Goal: Task Accomplishment & Management: Use online tool/utility

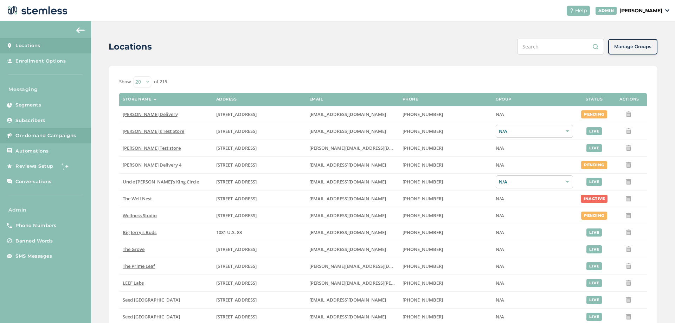
click at [37, 130] on link "On-demand Campaigns" at bounding box center [45, 135] width 91 height 15
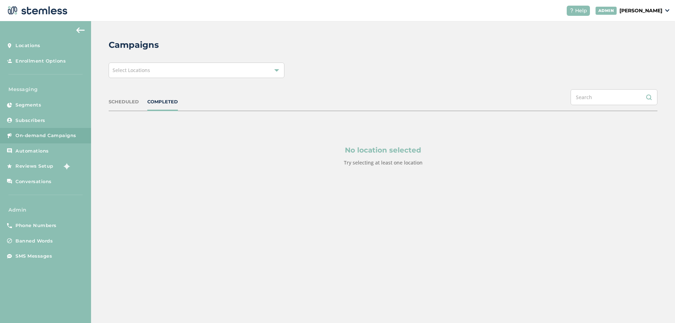
click at [267, 69] on div "Select Locations" at bounding box center [197, 70] width 176 height 15
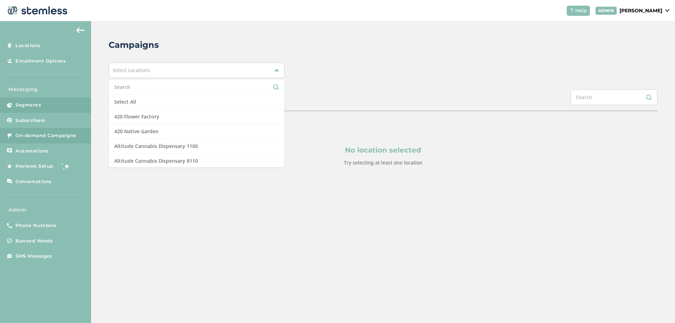
click at [52, 104] on link "Segments" at bounding box center [45, 104] width 91 height 15
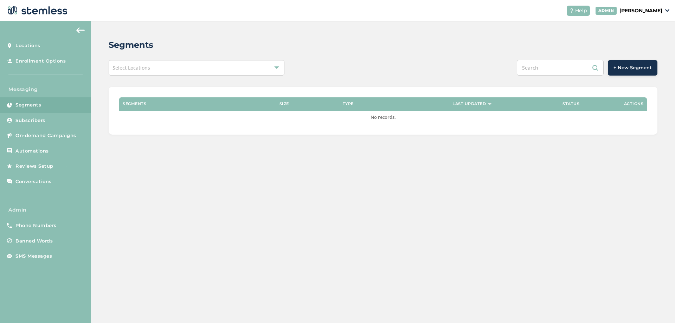
click at [620, 70] on span "+ New Segment" at bounding box center [632, 67] width 38 height 7
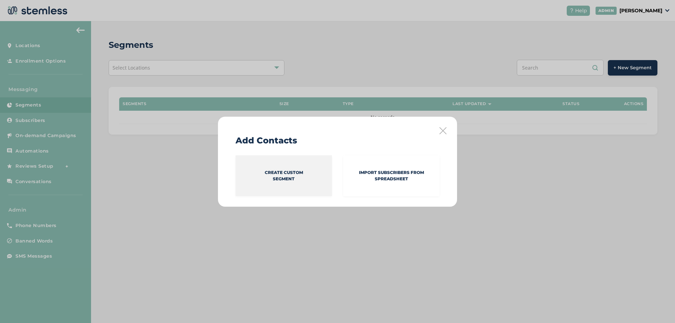
click at [293, 175] on p "Create Custom Segment" at bounding box center [284, 175] width 38 height 13
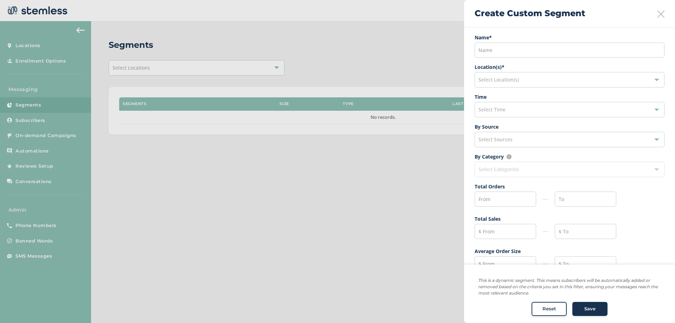
click at [503, 105] on div "Select Time" at bounding box center [569, 109] width 190 height 15
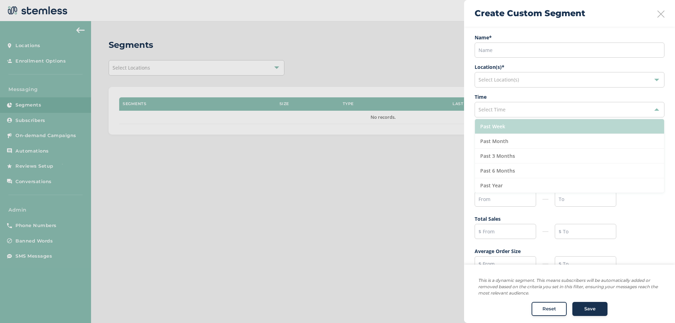
click at [507, 124] on li "Past Week" at bounding box center [569, 126] width 189 height 15
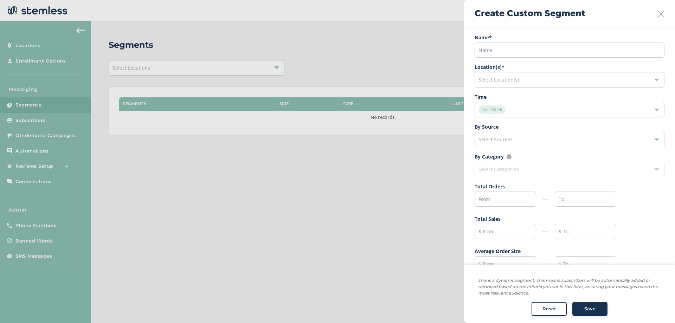
click at [519, 95] on label "Time" at bounding box center [569, 96] width 190 height 7
click at [659, 11] on icon at bounding box center [660, 14] width 7 height 7
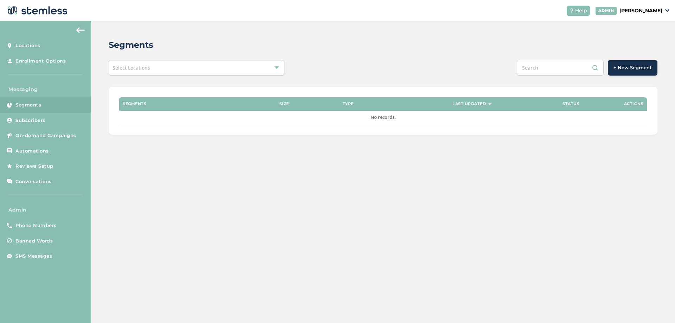
click at [640, 9] on p "[PERSON_NAME]" at bounding box center [640, 10] width 43 height 7
click at [643, 49] on span "Impersonate" at bounding box center [644, 50] width 34 height 7
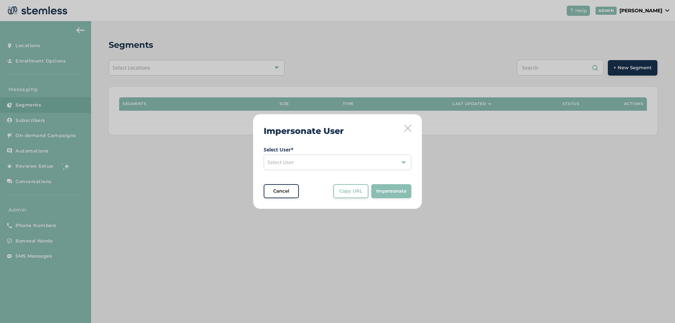
click at [355, 163] on div "Select User" at bounding box center [338, 162] width 148 height 15
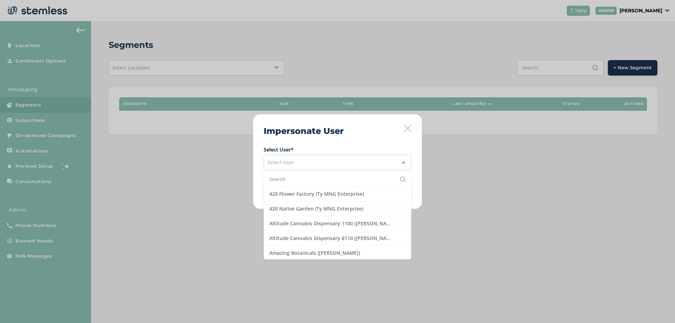
click at [284, 180] on input "text" at bounding box center [337, 178] width 136 height 7
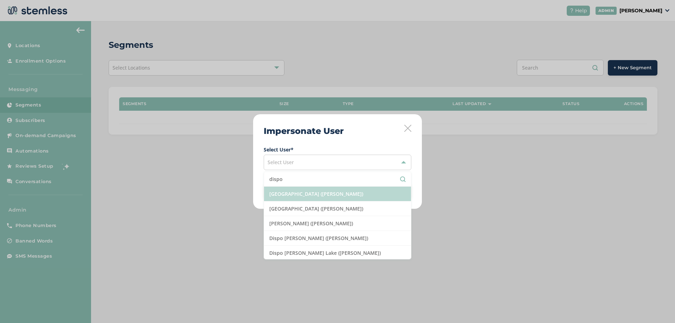
type input "dispo"
click at [295, 193] on li "[GEOGRAPHIC_DATA] ([PERSON_NAME])" at bounding box center [337, 194] width 147 height 15
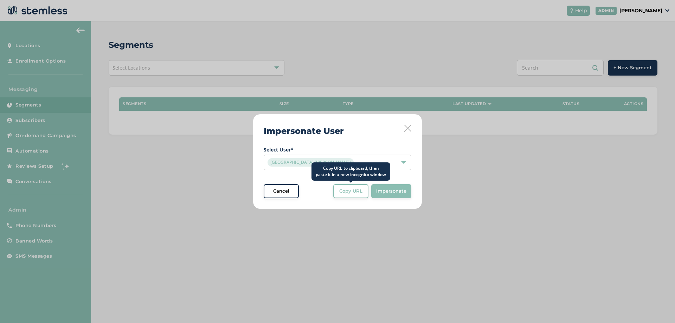
click at [347, 194] on span "Copy URL" at bounding box center [350, 191] width 23 height 7
click at [407, 127] on icon at bounding box center [407, 128] width 7 height 7
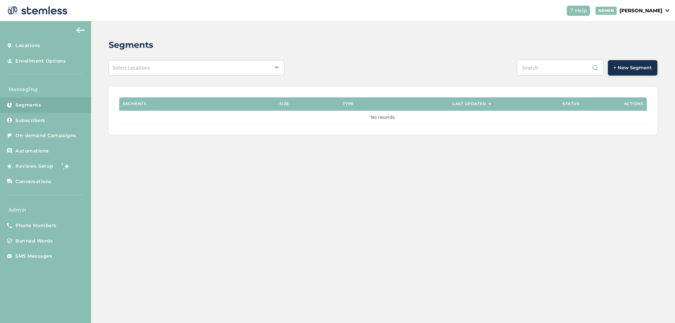
click at [298, 172] on div "Segments Select Locations + New Segment Segments Size Type Last Updated Status …" at bounding box center [383, 172] width 584 height 302
